Goal: Information Seeking & Learning: Learn about a topic

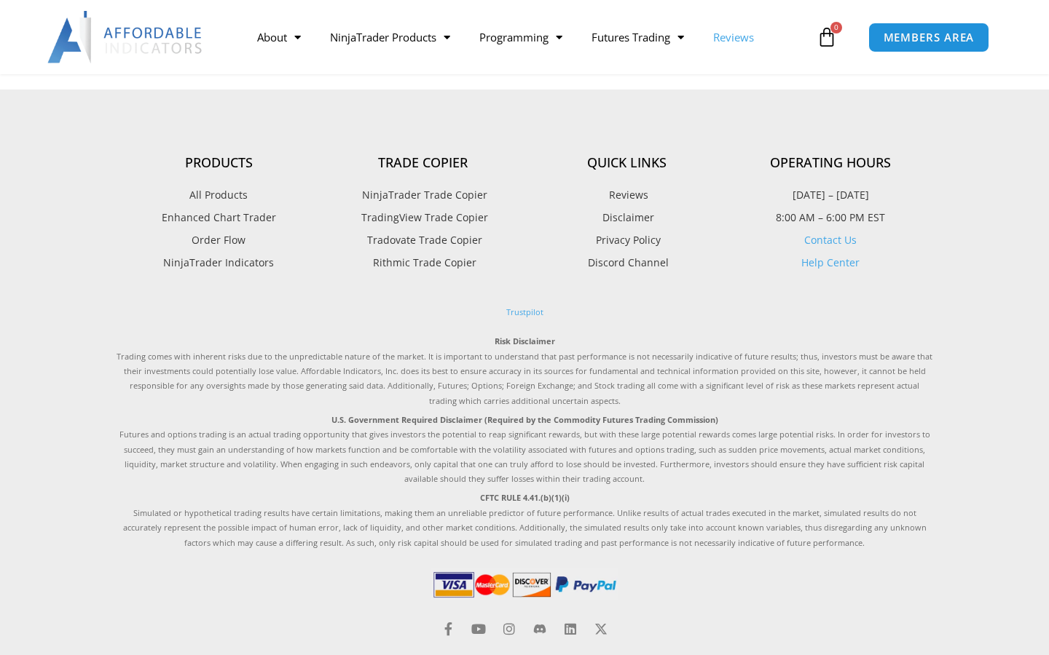
scroll to position [462, 0]
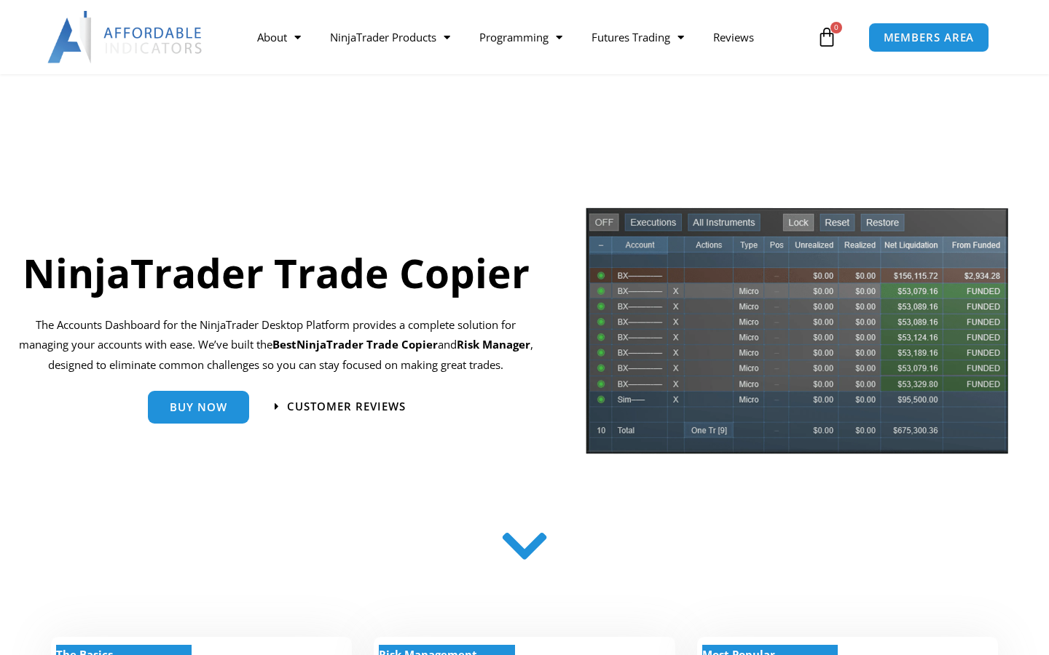
scroll to position [1250, 0]
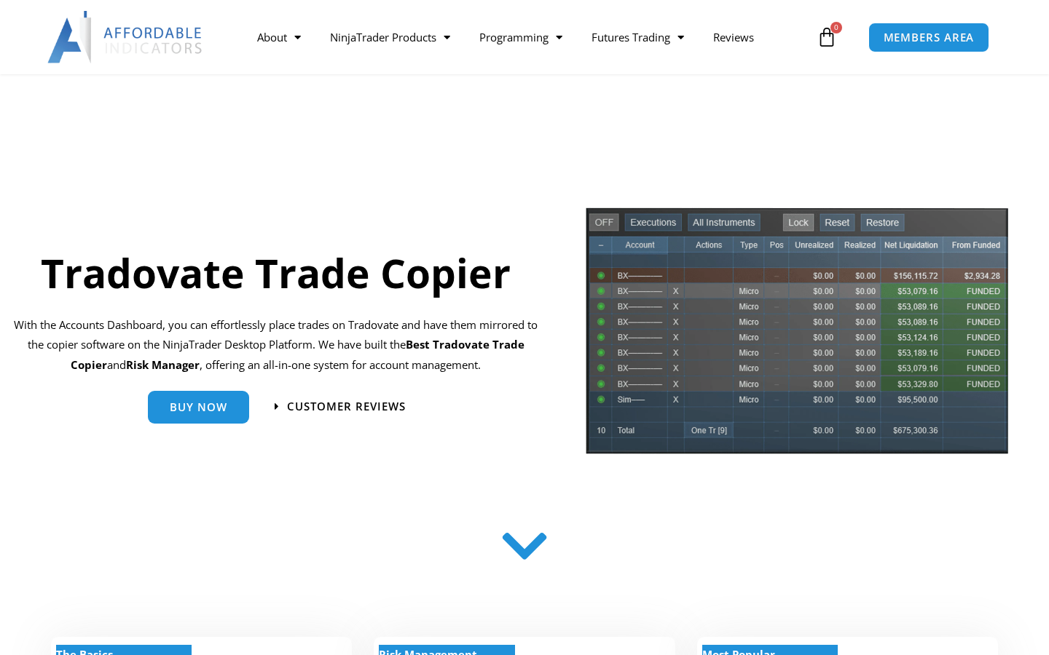
scroll to position [1250, 0]
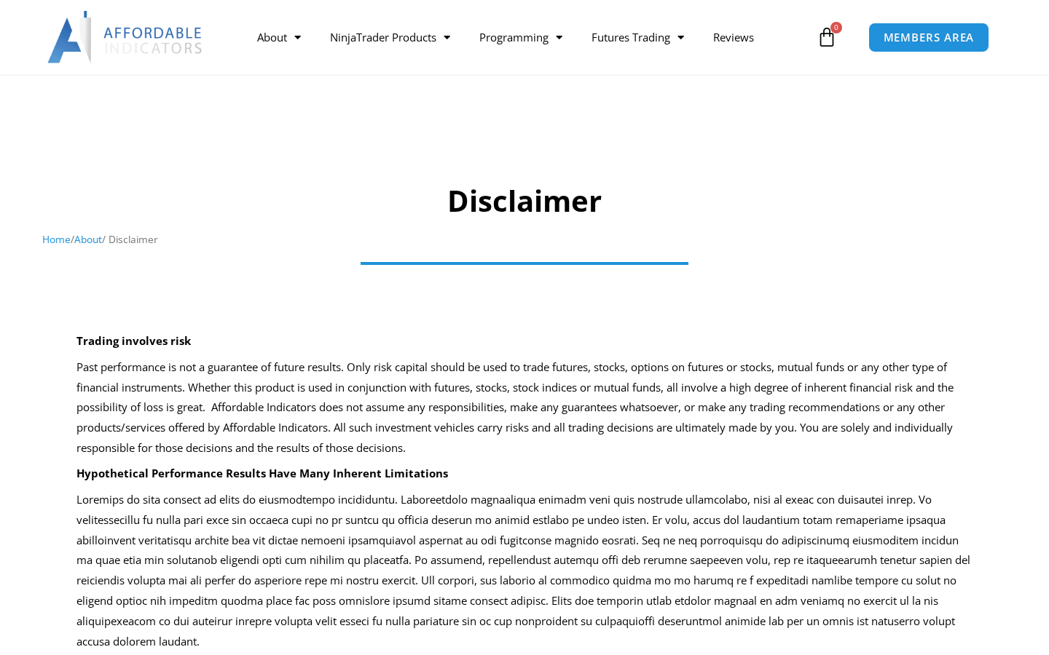
scroll to position [884, 0]
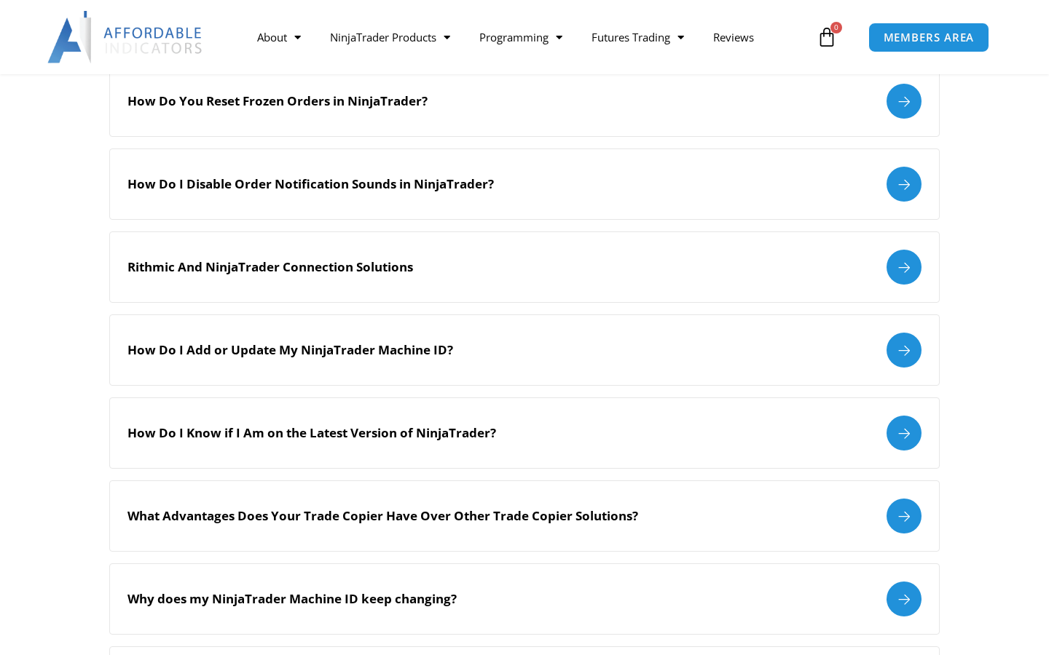
scroll to position [1250, 0]
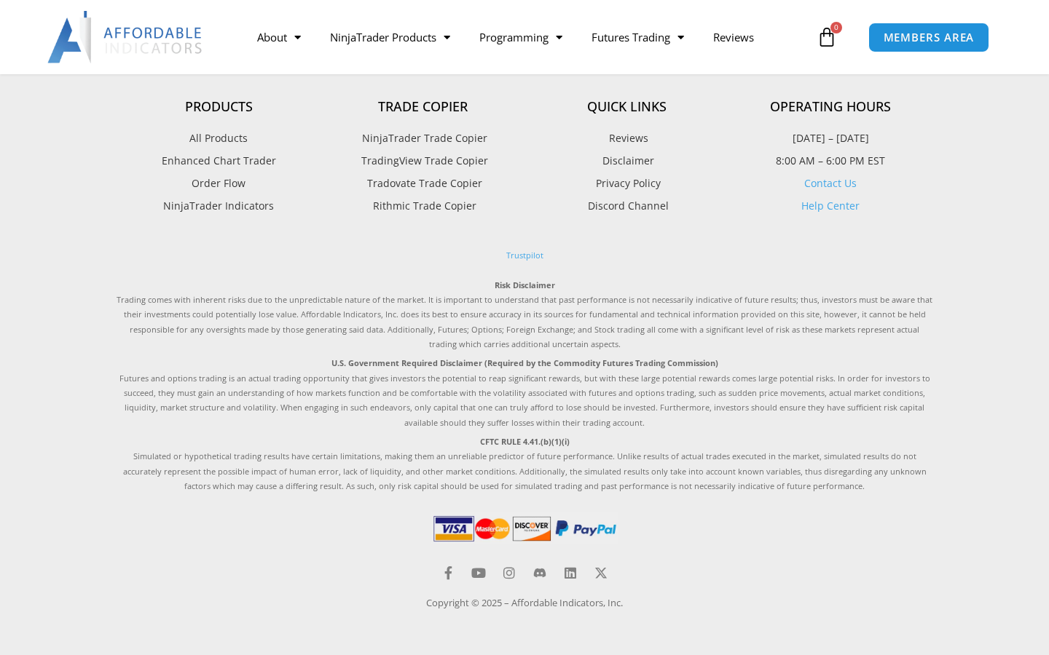
scroll to position [848, 0]
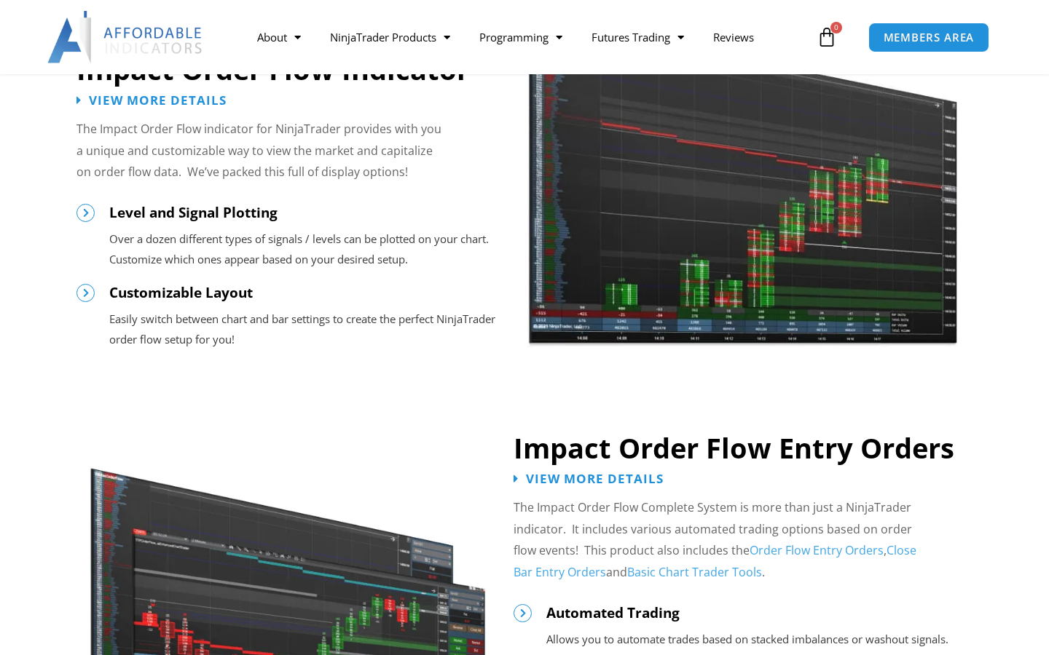
scroll to position [1250, 0]
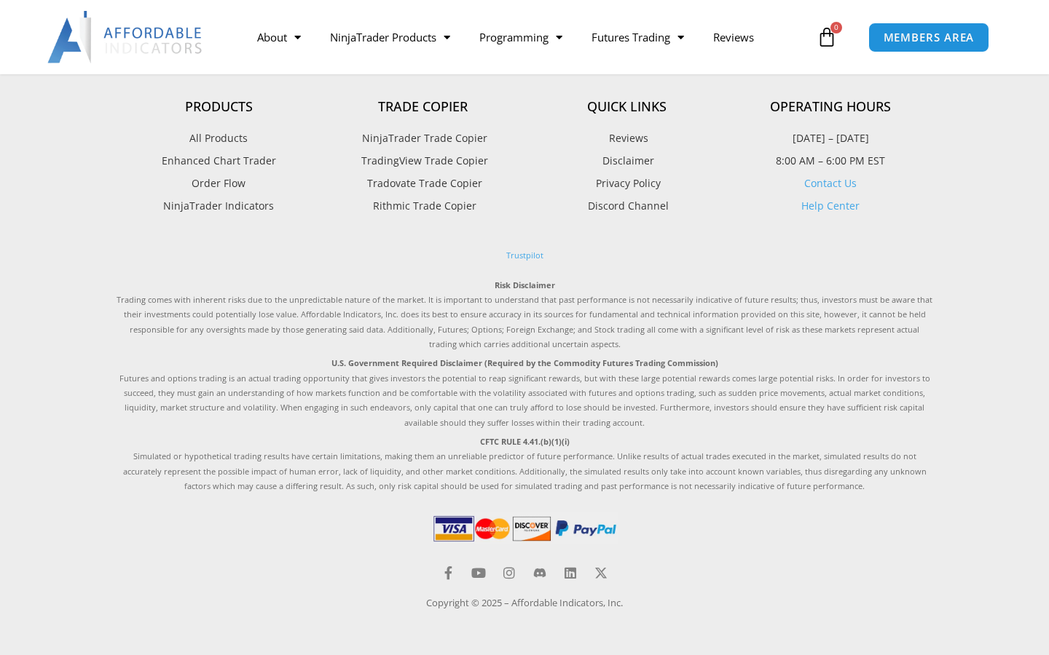
scroll to position [831, 0]
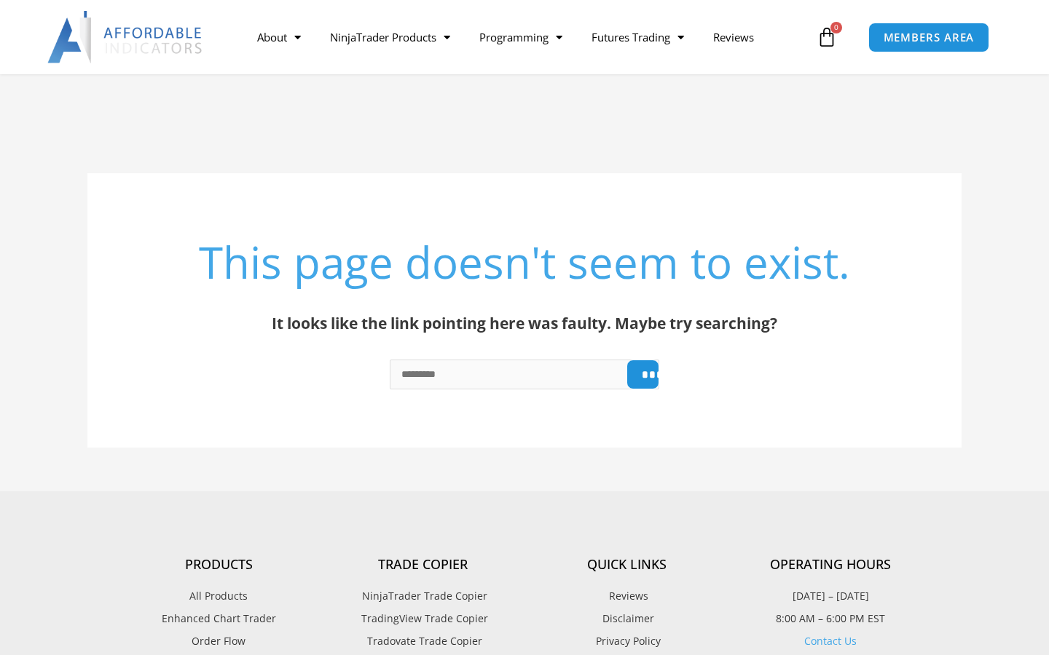
scroll to position [548, 0]
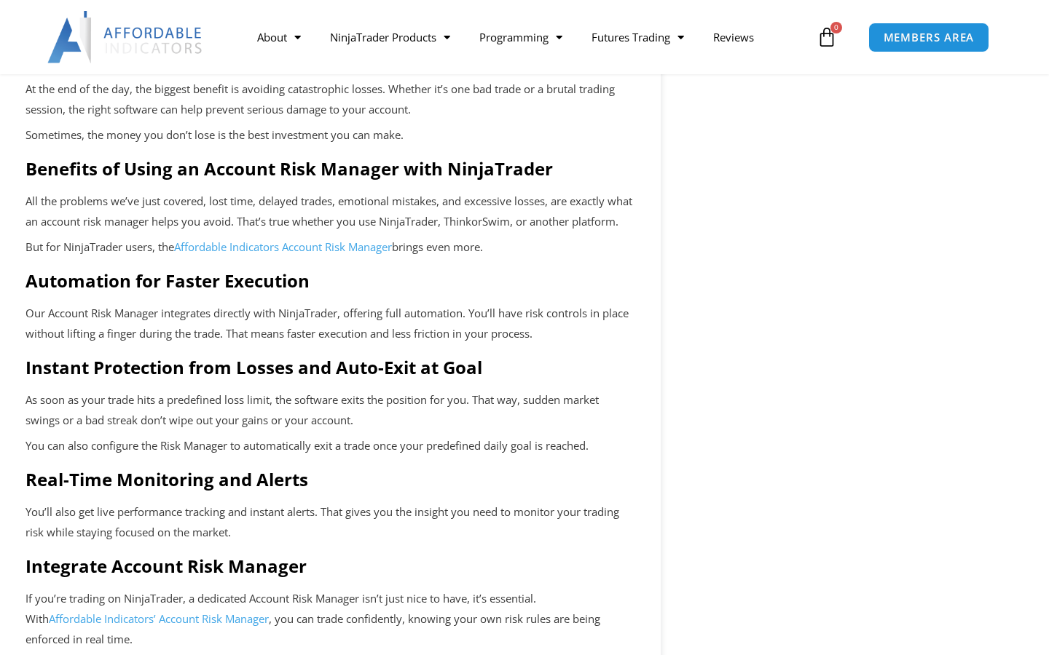
scroll to position [1191, 0]
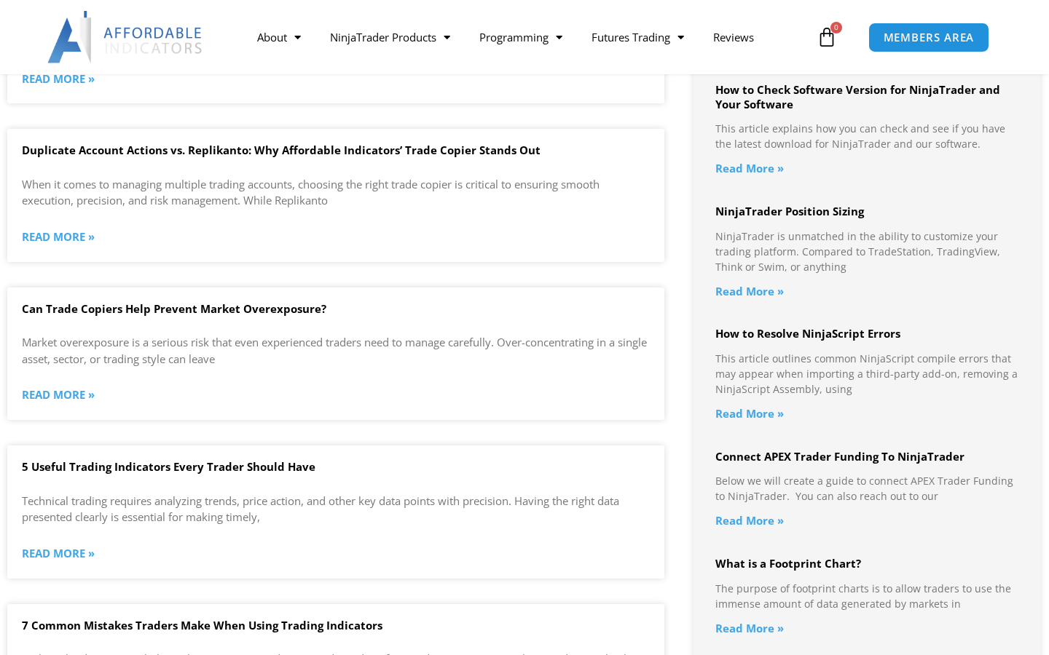
scroll to position [1728, 0]
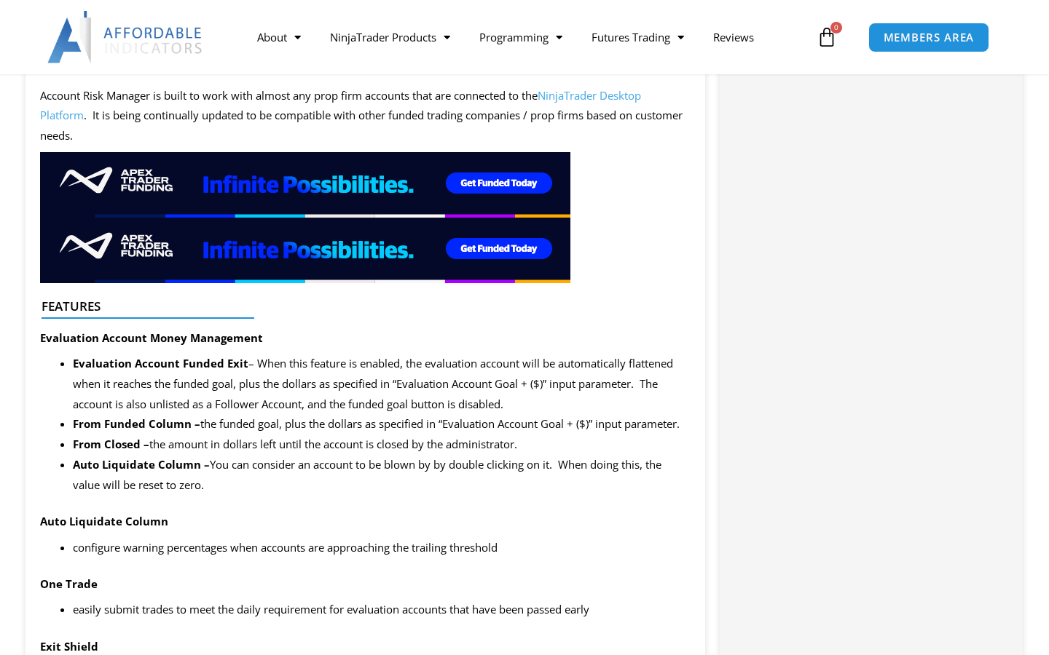
scroll to position [1711, 0]
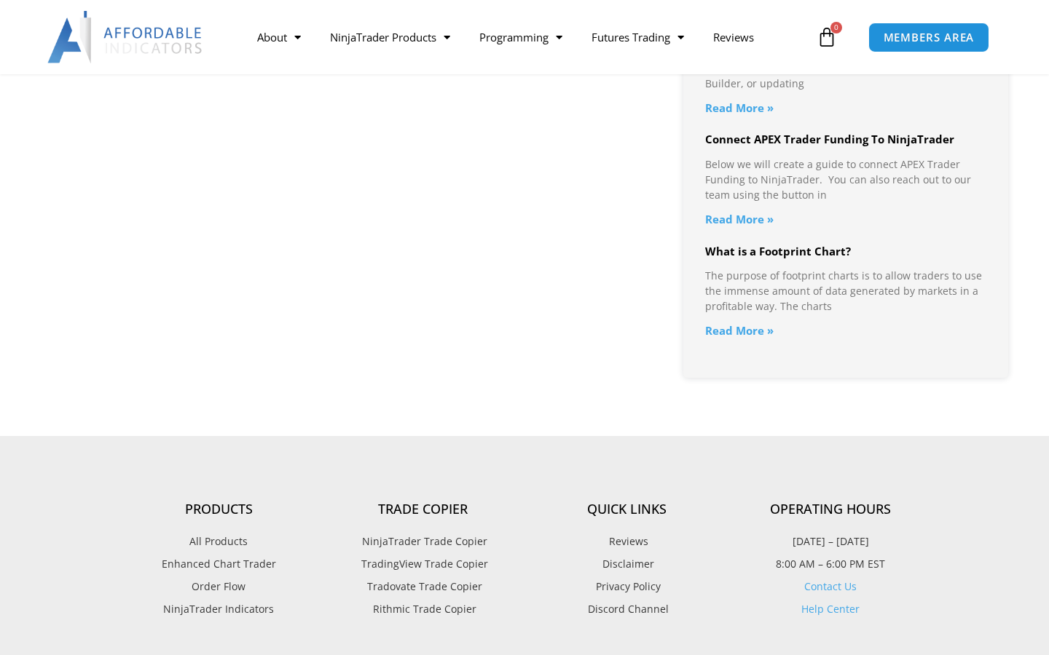
scroll to position [1741, 0]
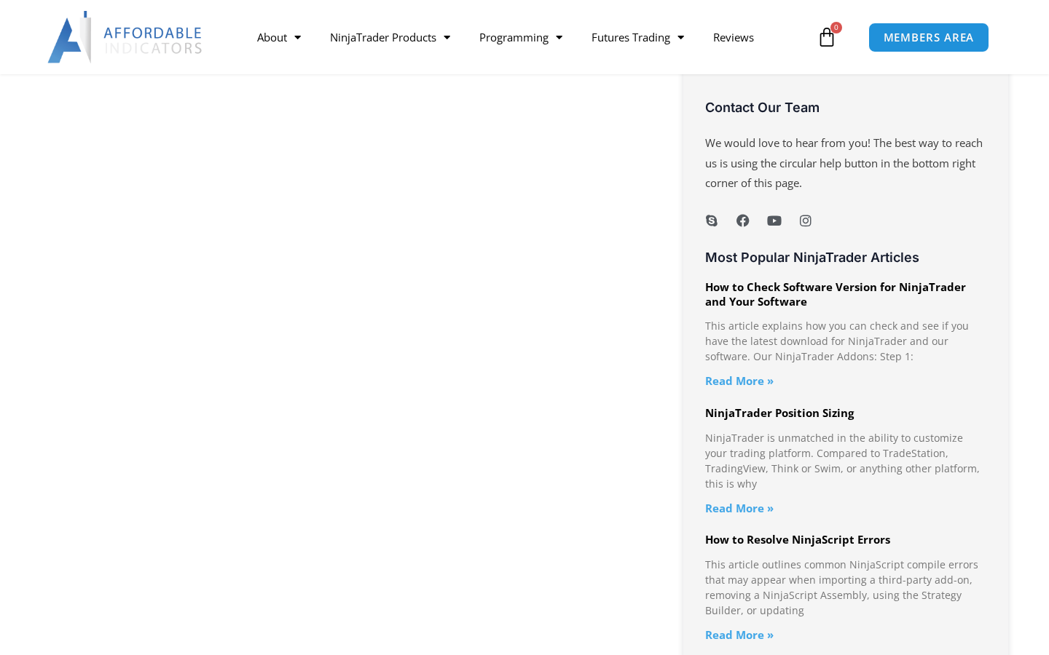
scroll to position [1192, 0]
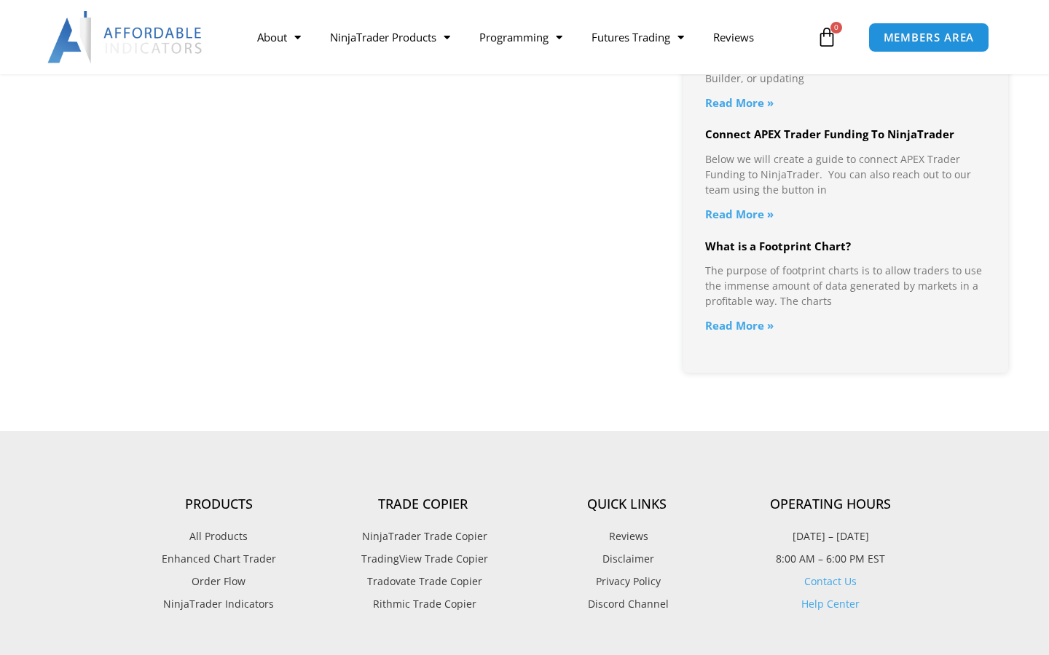
scroll to position [1746, 0]
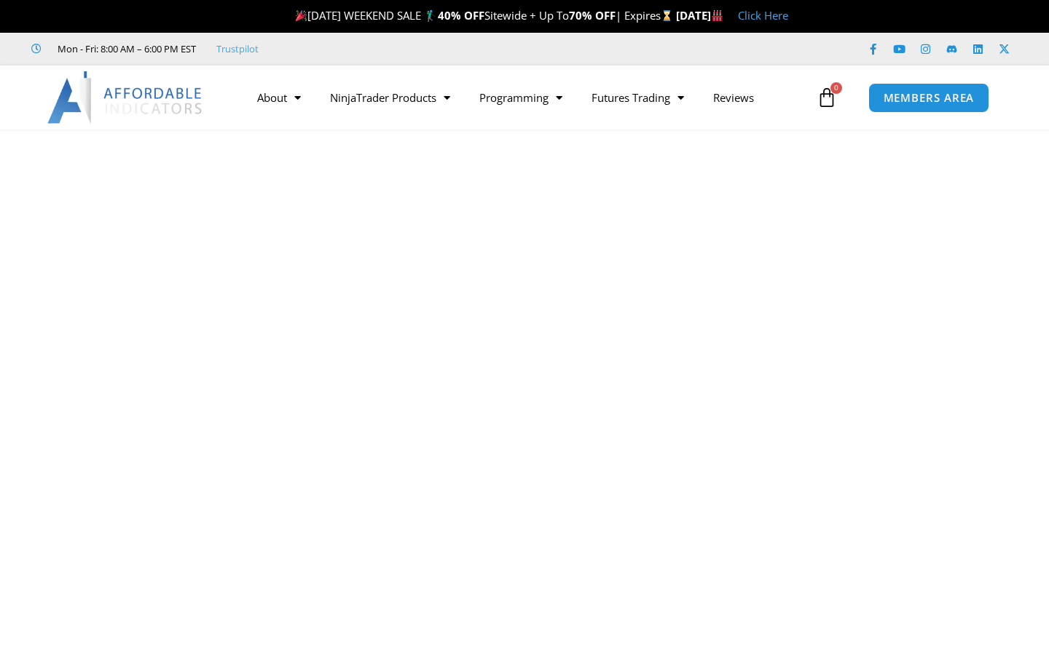
scroll to position [9240, 0]
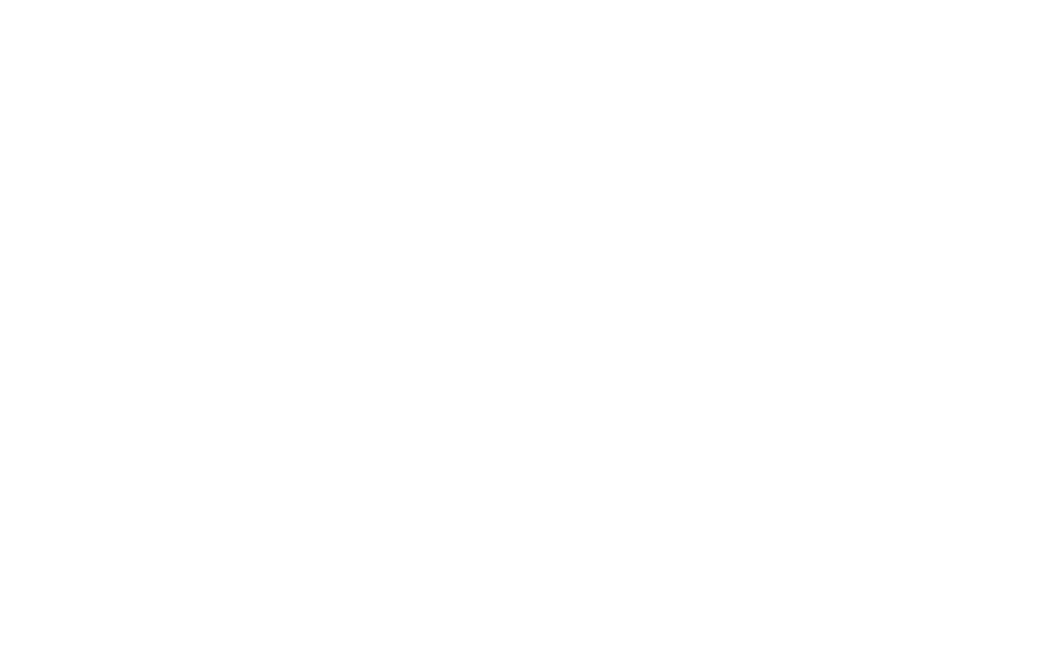
scroll to position [625, 0]
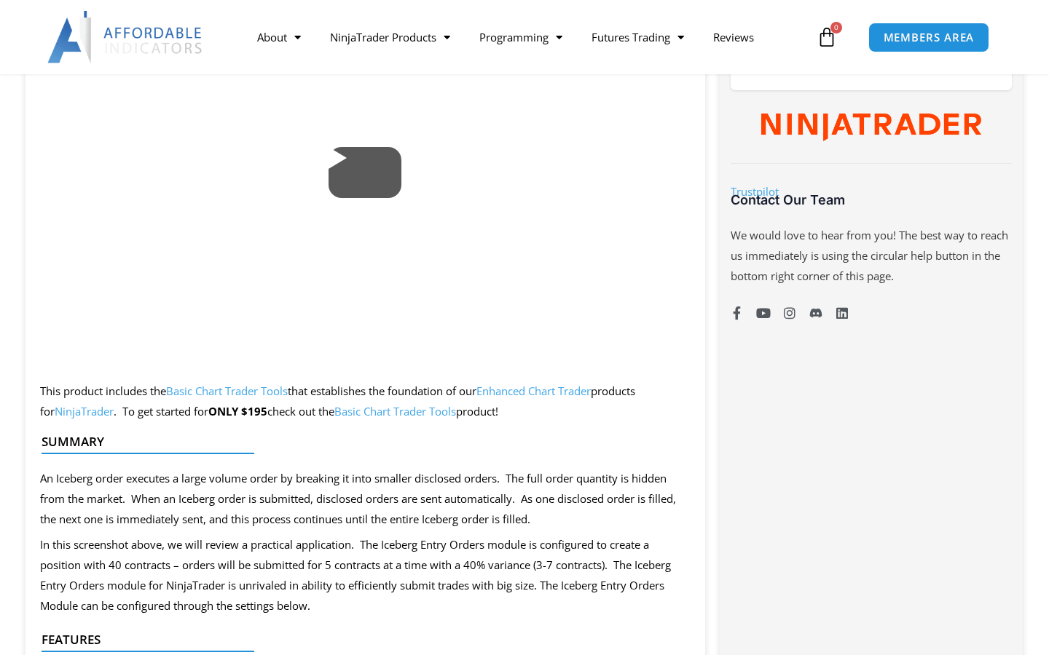
scroll to position [1723, 0]
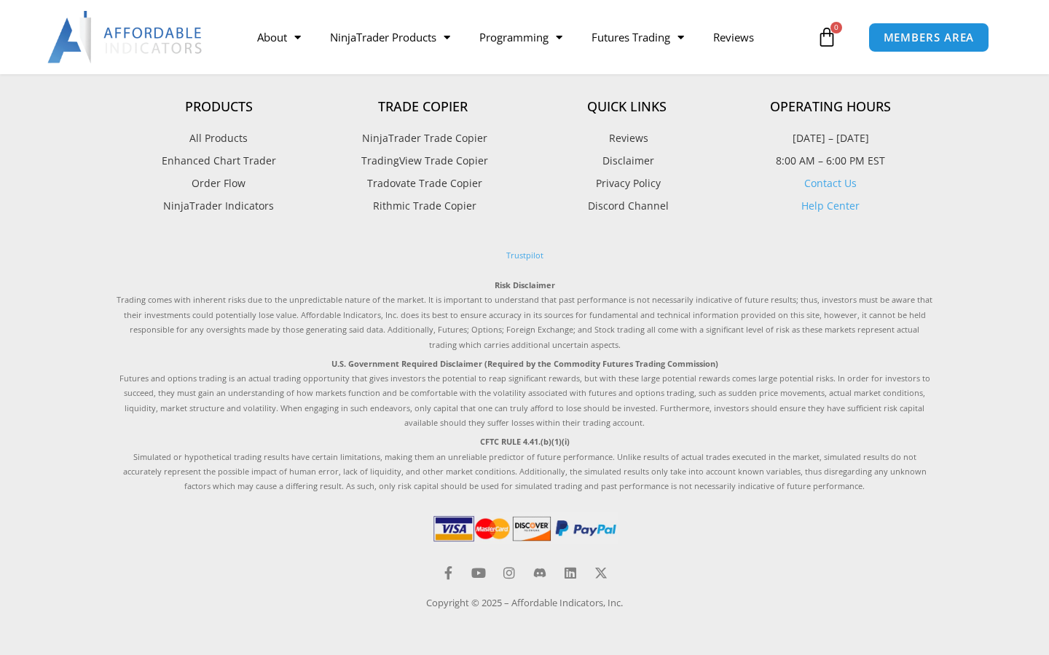
scroll to position [639, 0]
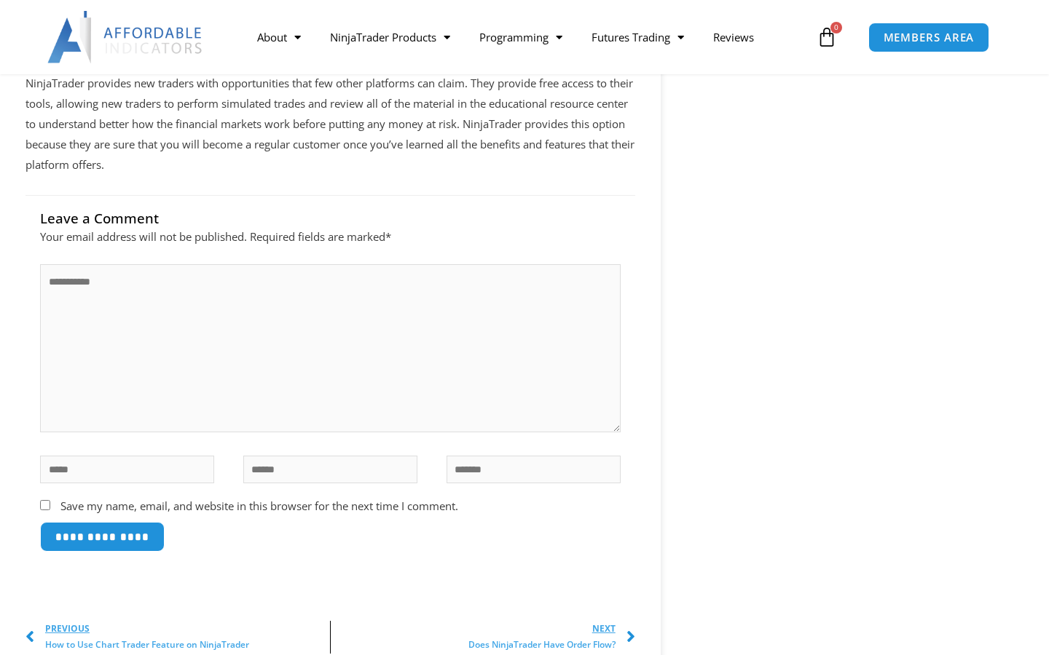
scroll to position [1745, 0]
